Goal: Transaction & Acquisition: Purchase product/service

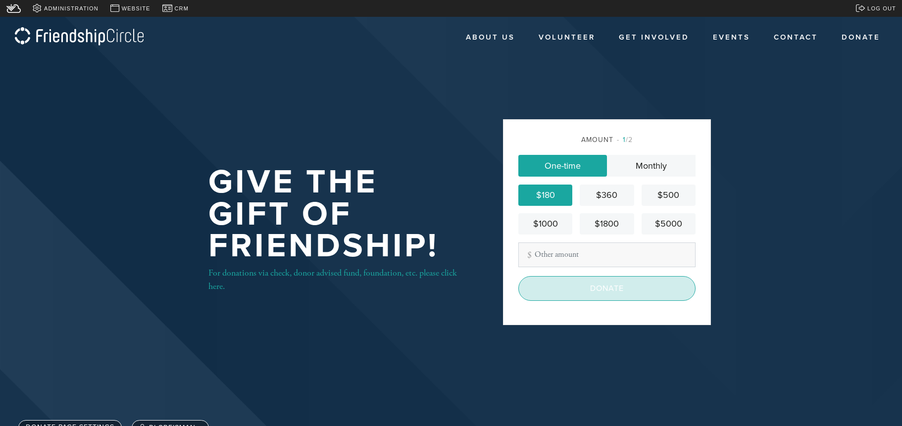
click at [606, 290] on input "Donate" at bounding box center [607, 288] width 177 height 25
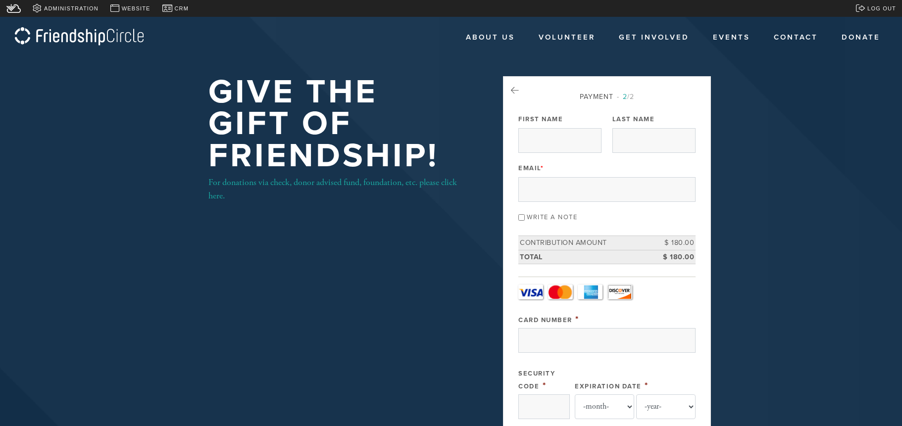
drag, startPoint x: 644, startPoint y: 149, endPoint x: 615, endPoint y: 147, distance: 28.8
click at [644, 149] on input "Last Name" at bounding box center [654, 140] width 83 height 25
click at [540, 137] on input "First Name" at bounding box center [560, 140] width 83 height 25
click at [520, 191] on input "Email *" at bounding box center [607, 189] width 177 height 25
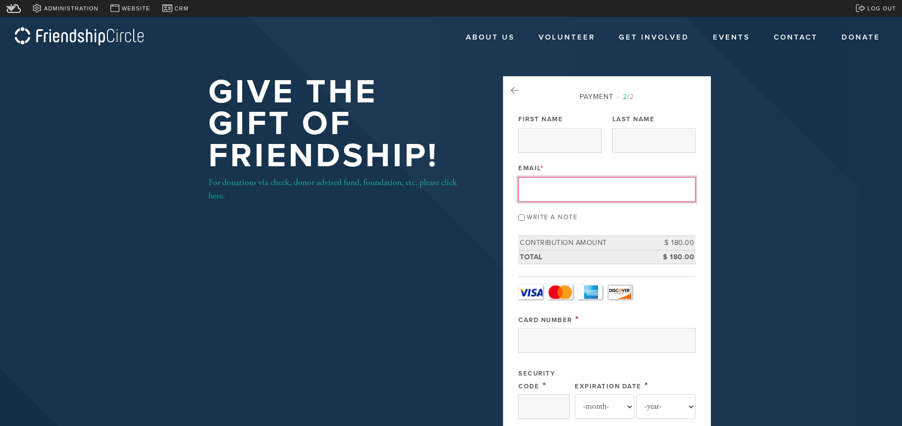
click at [520, 222] on div "Write a note" at bounding box center [607, 216] width 177 height 13
click at [541, 221] on label "Write a note" at bounding box center [552, 217] width 51 height 8
click at [525, 221] on input "Write a note" at bounding box center [522, 217] width 6 height 6
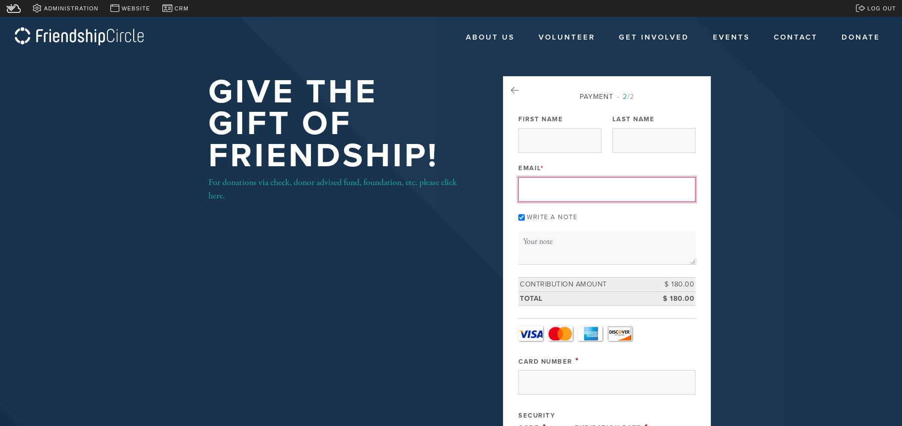
click at [548, 219] on label "Write a note" at bounding box center [552, 217] width 51 height 8
click at [525, 219] on input "Write a note" at bounding box center [522, 217] width 6 height 6
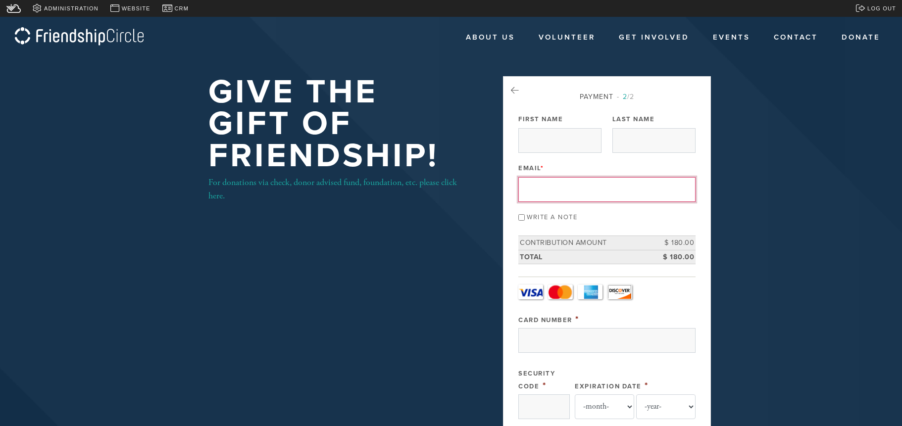
drag, startPoint x: 529, startPoint y: 187, endPoint x: 534, endPoint y: 174, distance: 14.0
click at [529, 187] on input "Email *" at bounding box center [607, 189] width 177 height 25
click at [542, 134] on input "First Name" at bounding box center [560, 140] width 83 height 25
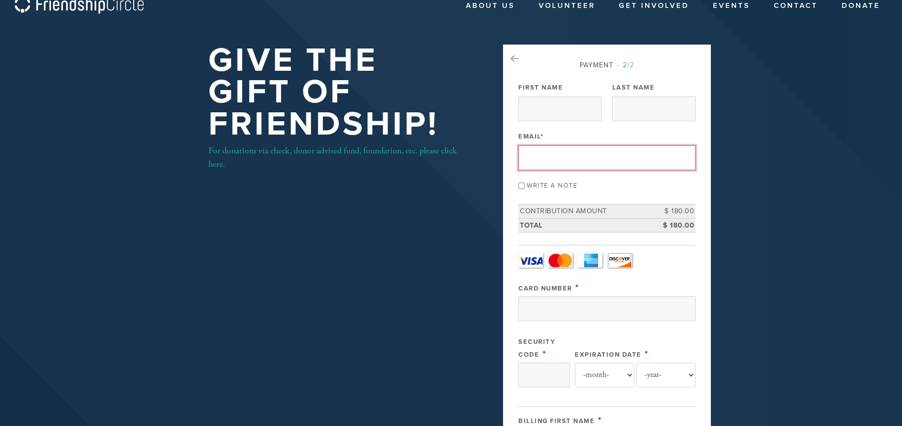
scroll to position [50, 0]
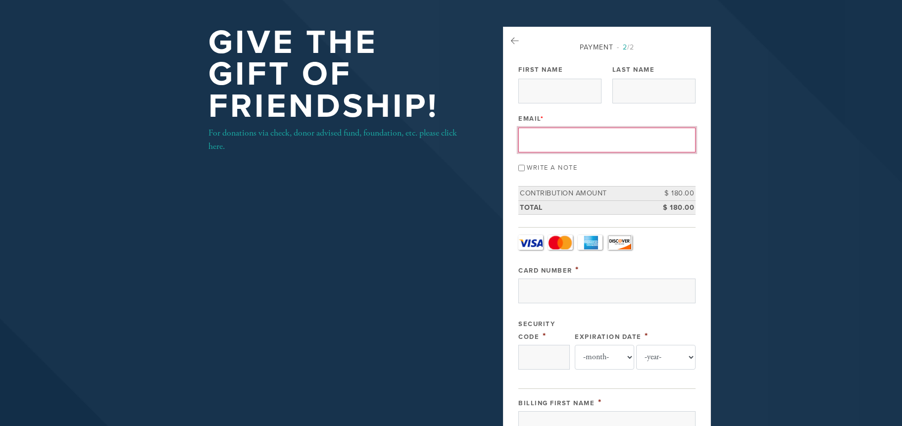
click at [520, 169] on input "Write a note" at bounding box center [522, 168] width 6 height 6
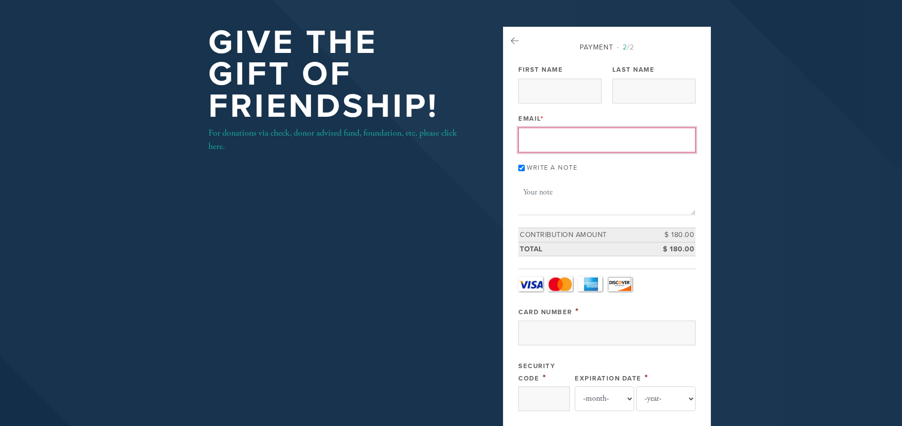
click at [543, 213] on textarea "Message or dedication" at bounding box center [607, 199] width 177 height 34
click at [550, 196] on textarea "Message or dedication" at bounding box center [607, 199] width 177 height 34
click at [521, 167] on input "Write a note" at bounding box center [522, 168] width 6 height 6
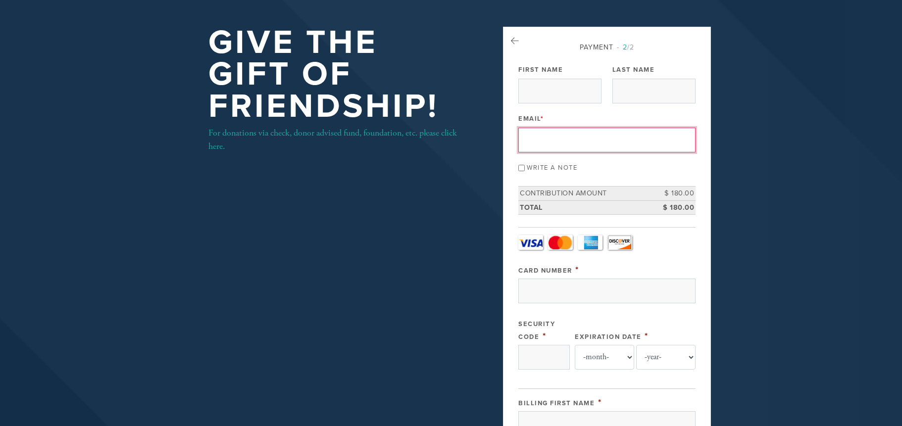
click at [523, 171] on div "Write a note" at bounding box center [607, 166] width 177 height 13
click at [522, 169] on input "Write a note" at bounding box center [522, 168] width 6 height 6
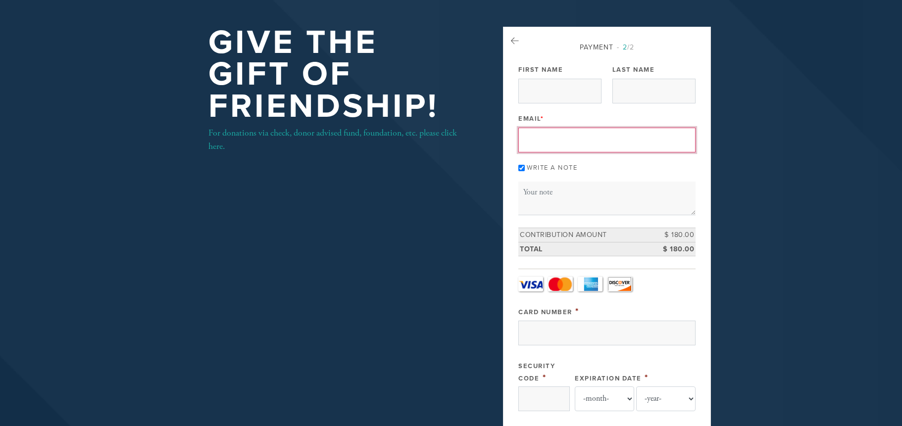
click at [522, 169] on input "Write a note" at bounding box center [522, 168] width 6 height 6
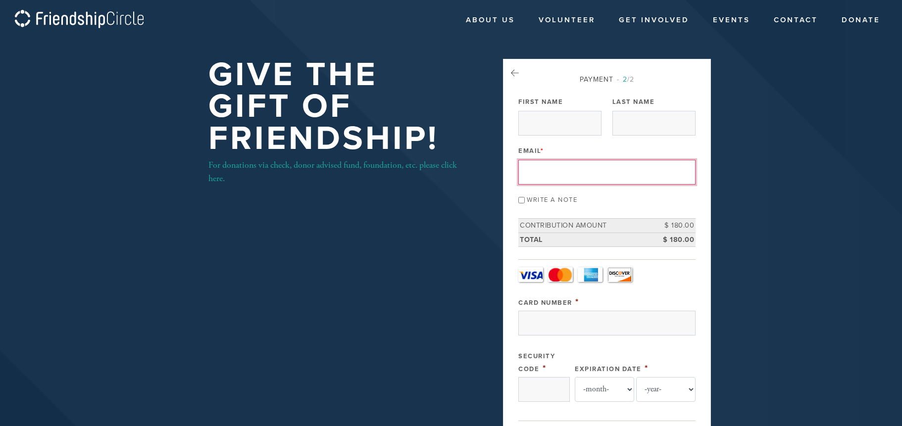
scroll to position [0, 0]
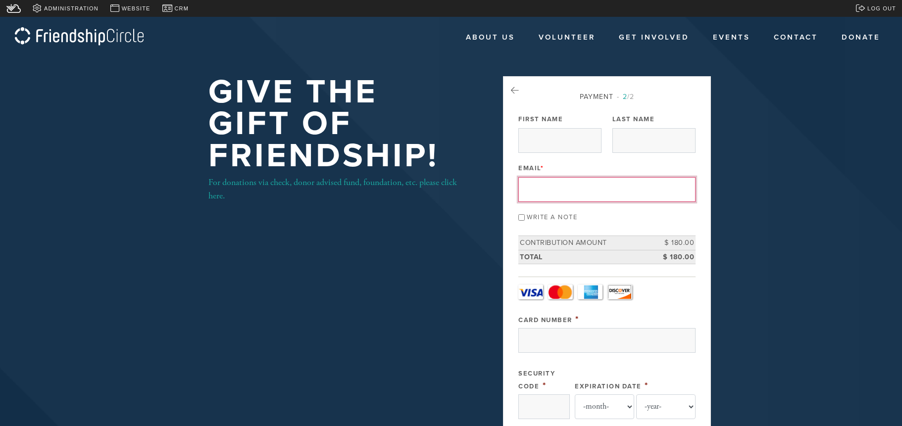
click at [520, 217] on input "Write a note" at bounding box center [522, 217] width 6 height 6
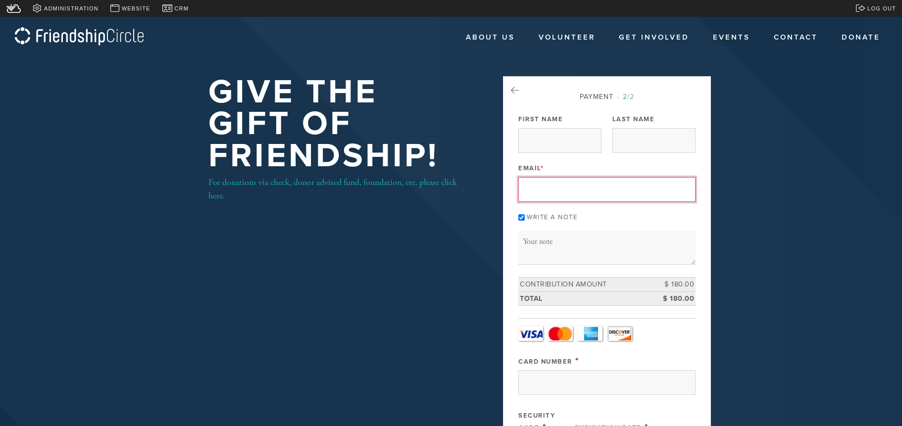
click at [520, 217] on input "Write a note" at bounding box center [522, 217] width 6 height 6
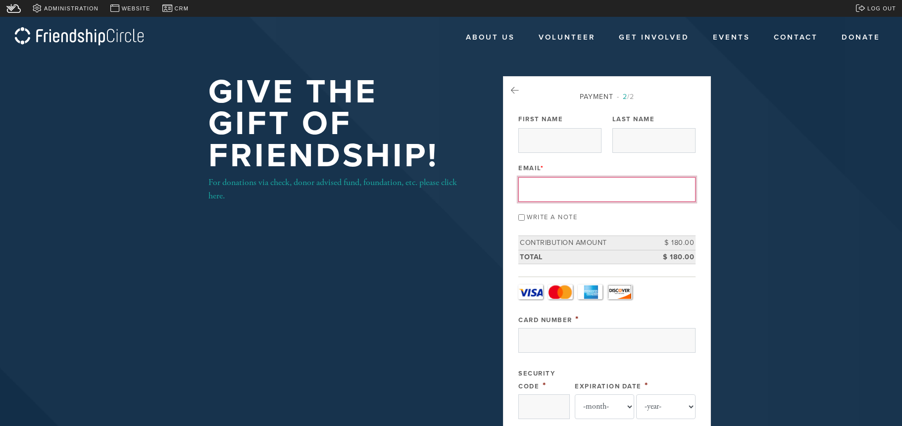
click at [520, 217] on input "Write a note" at bounding box center [522, 217] width 6 height 6
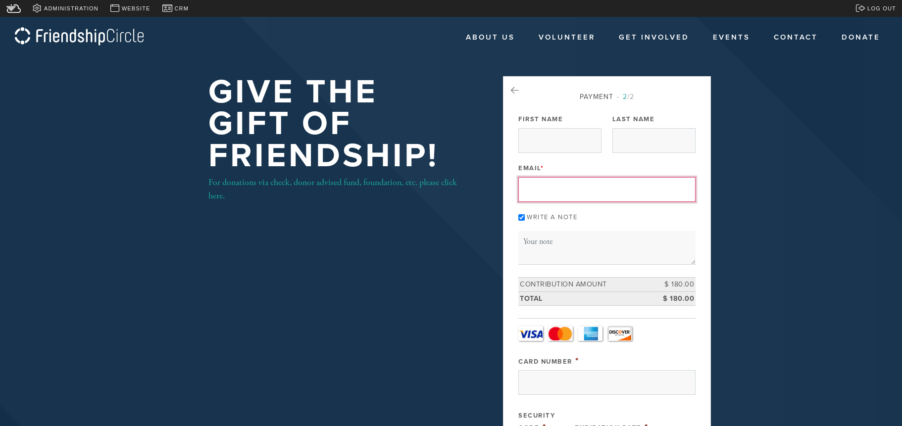
click at [520, 217] on input "Write a note" at bounding box center [522, 217] width 6 height 6
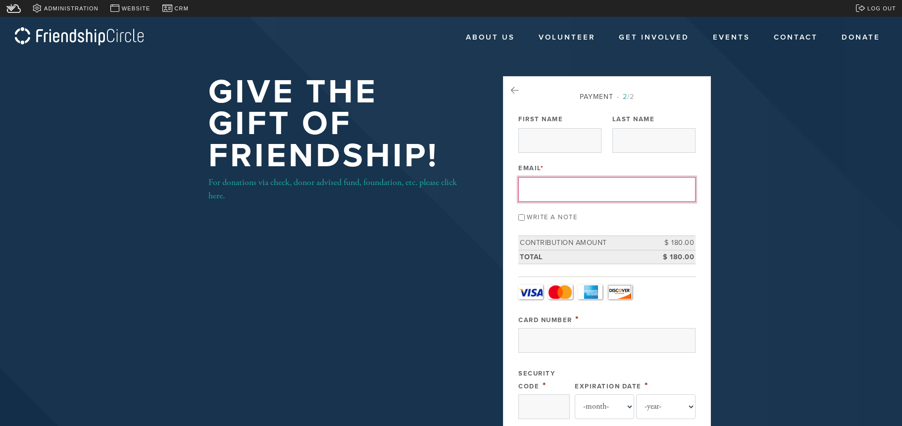
click at [523, 220] on input "Write a note" at bounding box center [522, 217] width 6 height 6
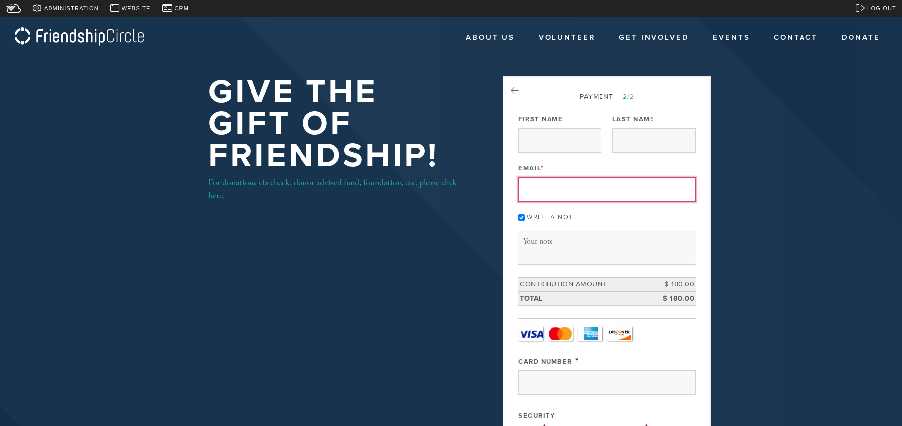
click at [537, 218] on label "Write a note" at bounding box center [552, 217] width 51 height 8
click at [525, 218] on input "Write a note" at bounding box center [522, 217] width 6 height 6
checkbox input "false"
